Goal: Download file/media

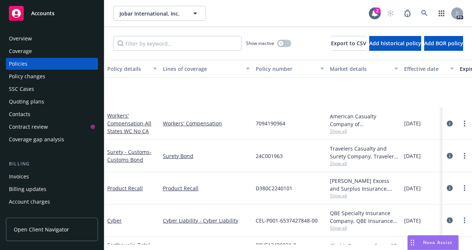
scroll to position [77, 0]
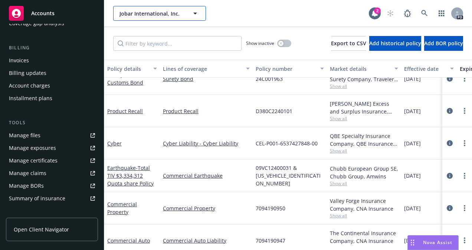
click at [192, 15] on icon "button" at bounding box center [195, 13] width 9 height 9
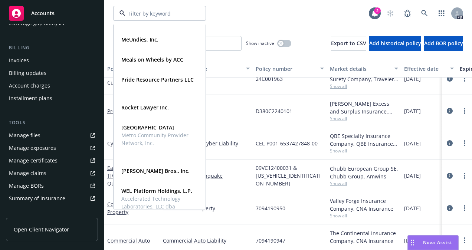
scroll to position [344, 0]
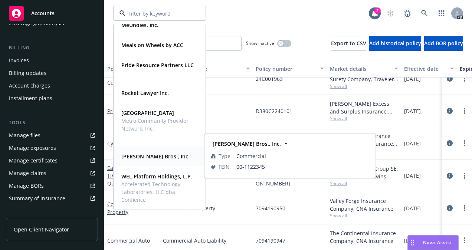
click at [136, 154] on strong "[PERSON_NAME] Bros., Inc." at bounding box center [155, 156] width 68 height 7
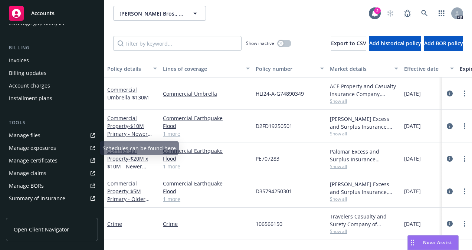
click at [23, 136] on div "Manage files" at bounding box center [25, 135] width 32 height 12
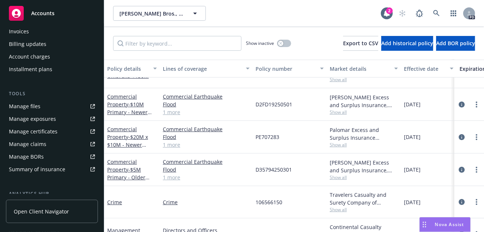
scroll to position [146, 0]
click at [17, 105] on div "Manage files" at bounding box center [25, 105] width 32 height 12
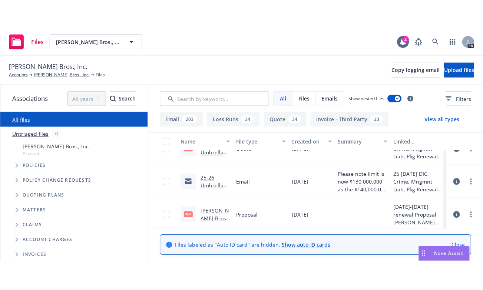
scroll to position [747, 0]
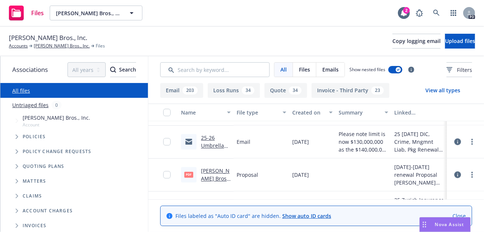
click at [204, 172] on link "Thoits Bros August 2025 Proposal.pdf" at bounding box center [216, 187] width 30 height 38
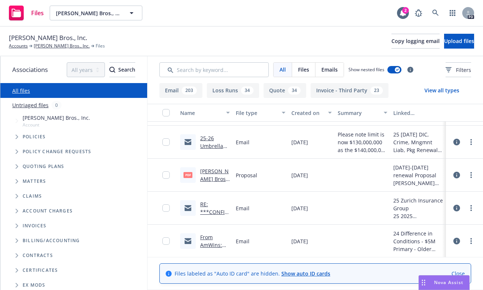
click at [206, 172] on link "[PERSON_NAME] Bros [DATE] Proposal.pdf" at bounding box center [215, 187] width 30 height 38
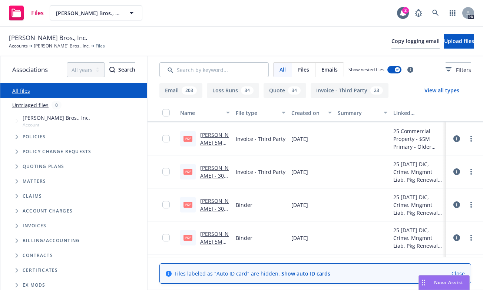
scroll to position [41, 0]
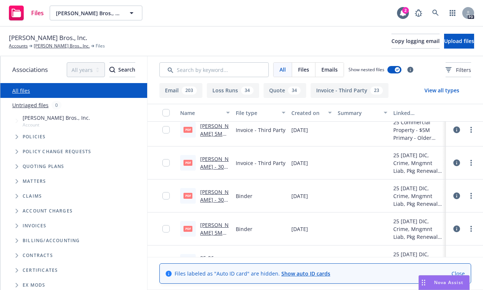
click at [200, 191] on link "[PERSON_NAME] - 30M Binder (Newer Locs).pdf" at bounding box center [214, 207] width 29 height 38
click at [203, 196] on link "[PERSON_NAME] - 30M Binder (Newer Locs).pdf" at bounding box center [214, 207] width 29 height 38
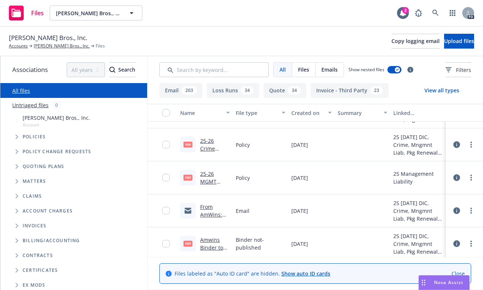
scroll to position [175, 0]
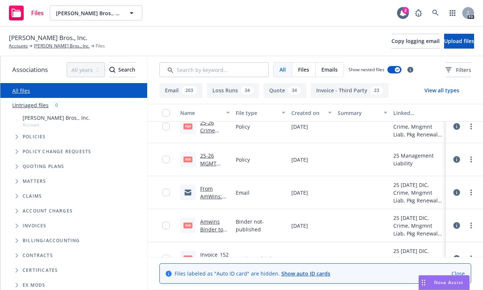
click at [200, 194] on link "From AmWins: Binder and invoice rec'd .msg" at bounding box center [214, 204] width 28 height 38
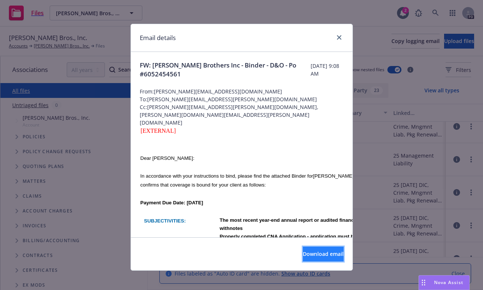
click at [303, 250] on span "Download email" at bounding box center [323, 253] width 41 height 7
click at [266, 144] on p at bounding box center [242, 148] width 204 height 8
click at [338, 38] on icon "close" at bounding box center [339, 37] width 4 height 4
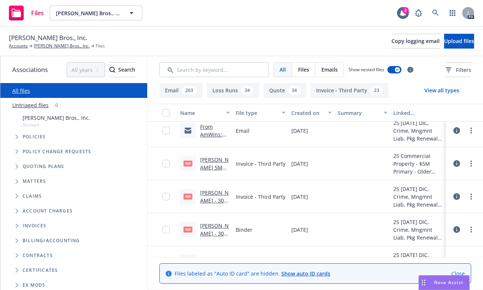
scroll to position [0, 0]
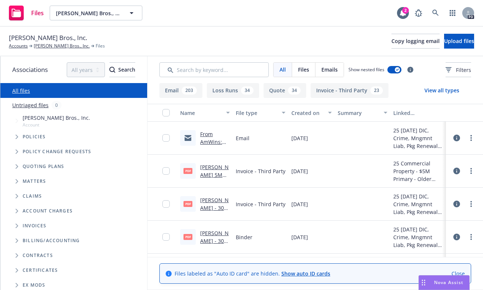
click at [200, 133] on link "From AmWins: Binders and invoices rec'd .msg" at bounding box center [213, 154] width 26 height 46
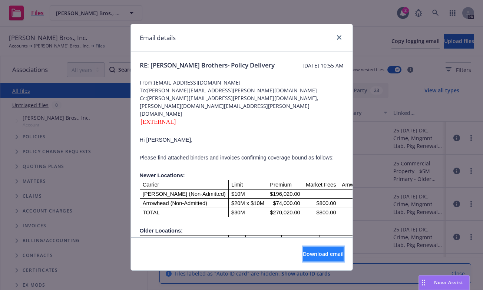
click at [307, 250] on span "Download email" at bounding box center [323, 253] width 41 height 7
click at [257, 34] on div "Email details" at bounding box center [242, 38] width 222 height 28
click at [337, 37] on icon "close" at bounding box center [339, 37] width 4 height 4
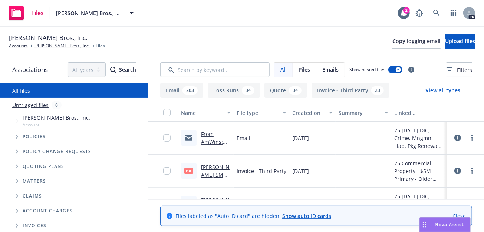
click at [205, 139] on link "From AmWins: Binders and invoices rec'd .msg" at bounding box center [214, 154] width 26 height 46
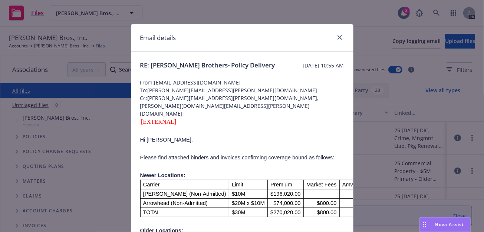
drag, startPoint x: 305, startPoint y: 13, endPoint x: 291, endPoint y: 11, distance: 14.6
click at [291, 11] on div "Email details RE: Thoits Brothers- Policy Delivery Thursday, August 14, 2025 at…" at bounding box center [242, 116] width 484 height 232
drag, startPoint x: 271, startPoint y: 34, endPoint x: 271, endPoint y: 26, distance: 8.2
click at [271, 26] on div "Email details" at bounding box center [242, 38] width 222 height 28
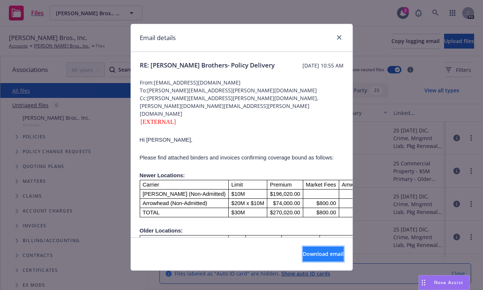
click at [303, 232] on span "Download email" at bounding box center [323, 253] width 41 height 7
click at [205, 226] on p "Older Locations:" at bounding box center [242, 230] width 204 height 9
click at [303, 232] on span "Download email" at bounding box center [323, 253] width 41 height 7
click at [277, 35] on div "Email details" at bounding box center [242, 38] width 222 height 28
click at [335, 38] on link "close" at bounding box center [339, 37] width 9 height 9
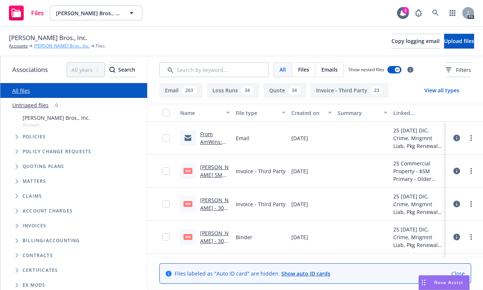
click at [52, 45] on link "[PERSON_NAME] Bros., Inc." at bounding box center [62, 46] width 56 height 7
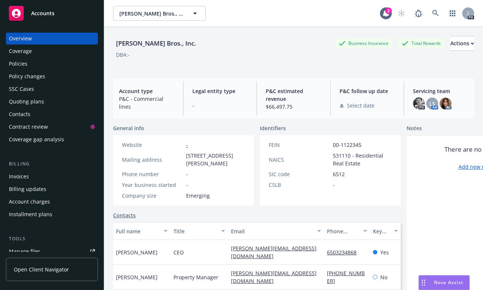
click at [31, 248] on div "Manage files" at bounding box center [25, 252] width 32 height 12
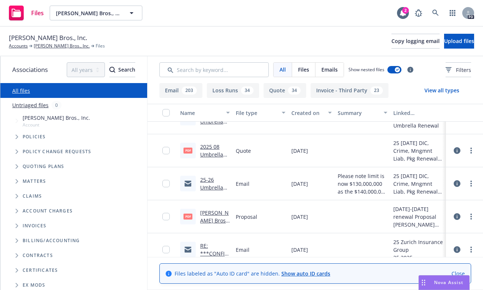
scroll to position [724, 0]
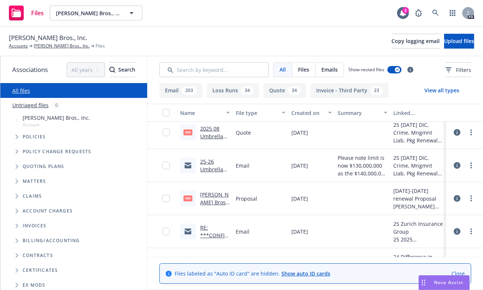
click at [205, 196] on link "[PERSON_NAME] Bros [DATE] Proposal.pdf" at bounding box center [215, 210] width 30 height 38
